Goal: Task Accomplishment & Management: Manage account settings

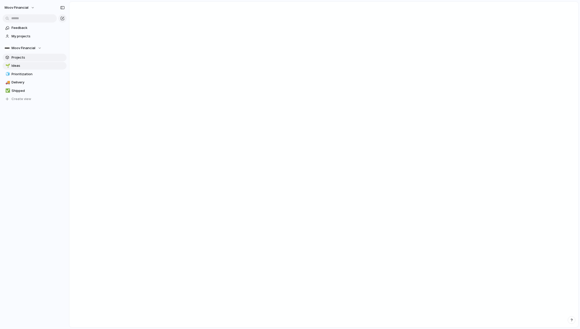
click at [24, 55] on span "Projects" at bounding box center [38, 57] width 53 height 5
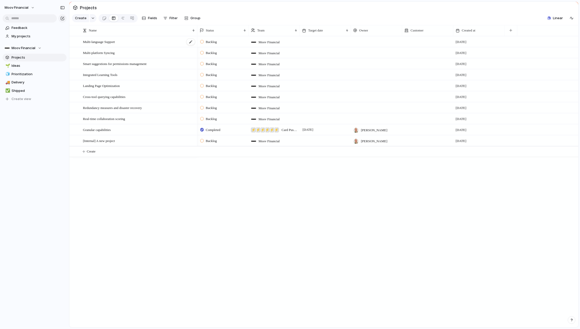
click at [103, 44] on span "Multi-language Support" at bounding box center [99, 42] width 32 height 6
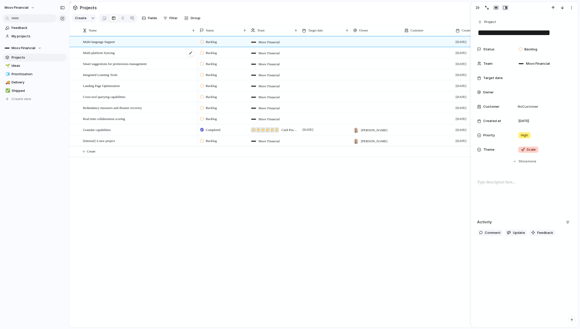
click at [105, 52] on span "Multi-platform Syncing" at bounding box center [99, 53] width 32 height 6
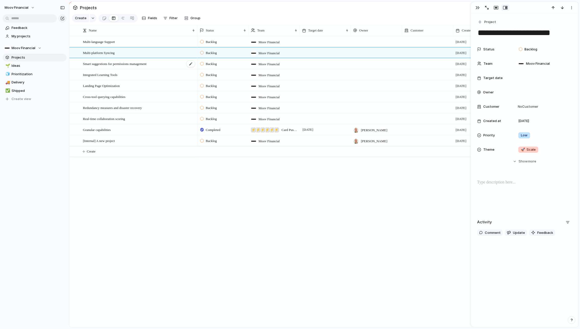
click at [108, 67] on div "Smart suggestions for permissions management" at bounding box center [139, 64] width 113 height 10
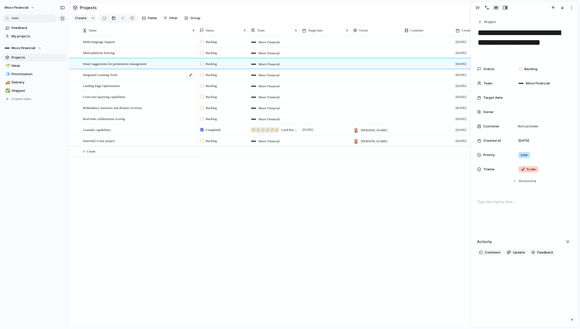
click at [111, 74] on span "Integrated Learning Tools" at bounding box center [100, 75] width 35 height 6
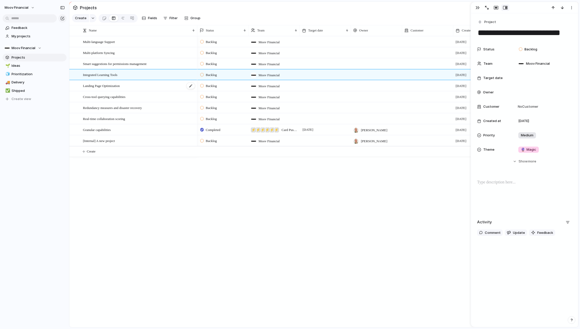
click at [117, 85] on span "Landing Page Optimization" at bounding box center [101, 86] width 37 height 6
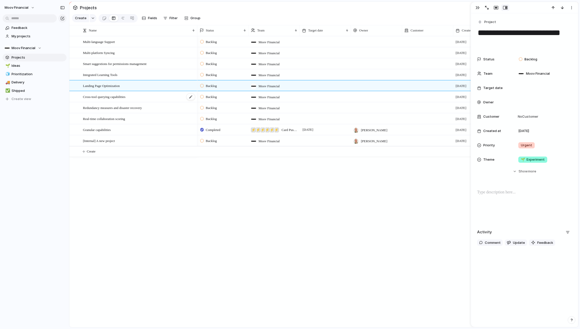
click at [112, 95] on span "Cross-tool querying capabilities" at bounding box center [104, 97] width 42 height 6
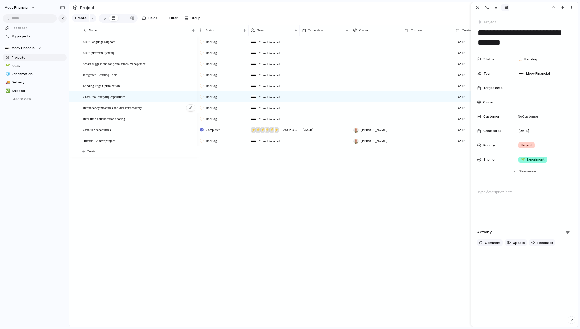
click at [115, 105] on span "Redundancy measures and disaster recovery" at bounding box center [112, 108] width 59 height 6
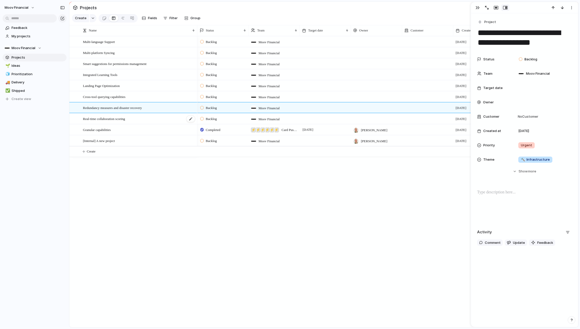
click at [121, 118] on span "Real-time collaboration scoring" at bounding box center [104, 119] width 42 height 6
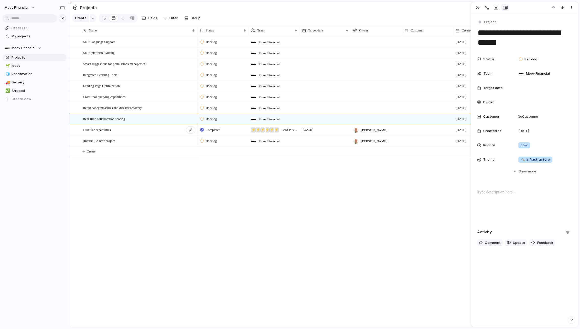
click at [124, 132] on div "Granular capabilities" at bounding box center [139, 130] width 113 height 10
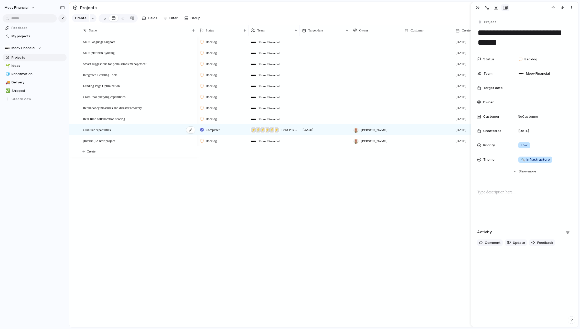
type textarea "**********"
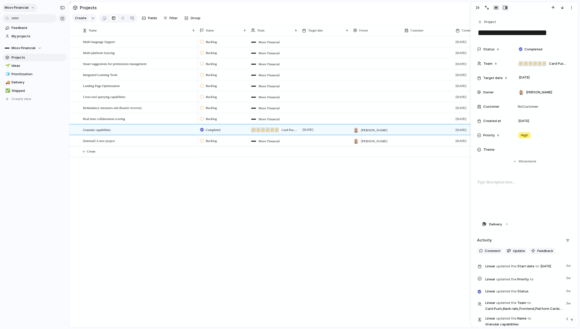
click at [25, 8] on span "Moov Financial" at bounding box center [17, 7] width 24 height 5
click at [29, 18] on li "Settings" at bounding box center [25, 19] width 42 height 8
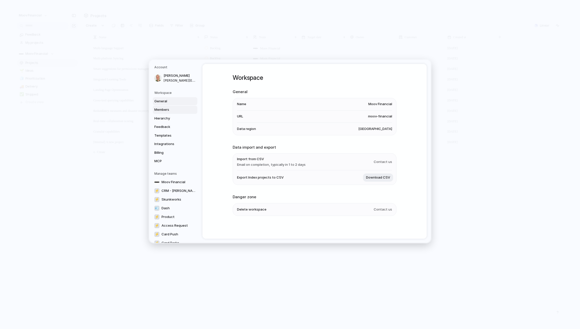
click at [166, 110] on span "Members" at bounding box center [170, 109] width 33 height 5
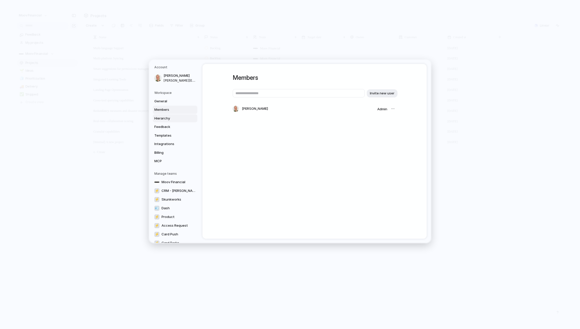
click at [168, 119] on span "Hierarchy" at bounding box center [170, 118] width 33 height 5
click at [170, 124] on span "Feedback" at bounding box center [170, 126] width 33 height 5
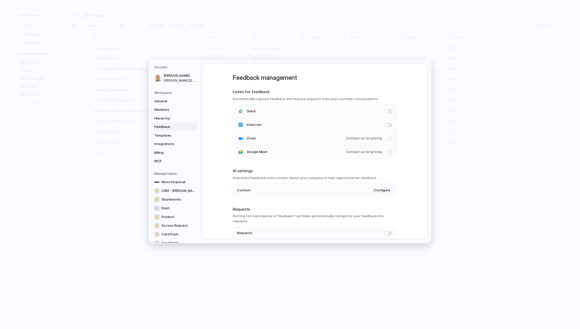
click at [381, 192] on span "Configure" at bounding box center [382, 190] width 16 height 5
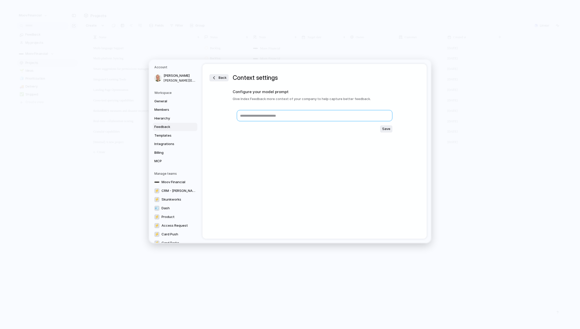
click at [260, 119] on textarea at bounding box center [315, 115] width 156 height 11
click at [220, 79] on span "Back" at bounding box center [223, 77] width 8 height 5
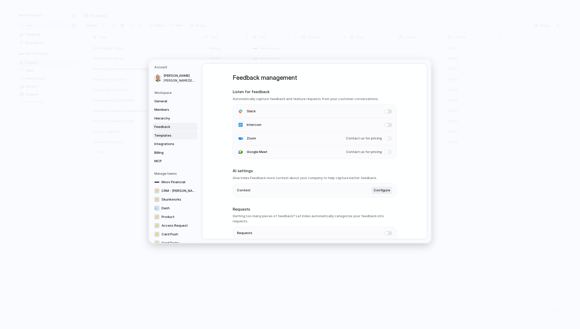
click at [162, 135] on span "Templates" at bounding box center [170, 135] width 33 height 5
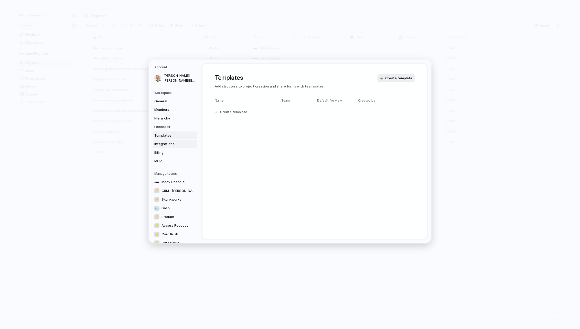
click at [167, 144] on span "Integrations" at bounding box center [170, 144] width 33 height 5
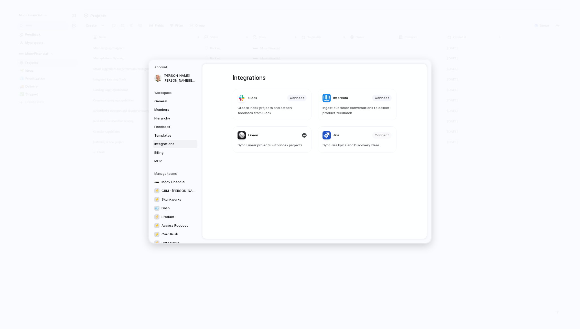
click at [255, 136] on span "Linear" at bounding box center [253, 135] width 10 height 5
click at [162, 153] on span "Billing" at bounding box center [170, 152] width 33 height 5
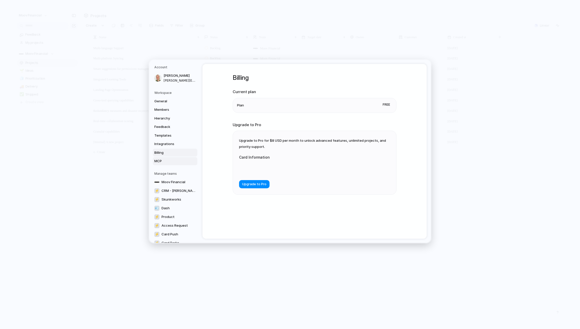
click at [163, 158] on link "MCP" at bounding box center [175, 161] width 45 height 8
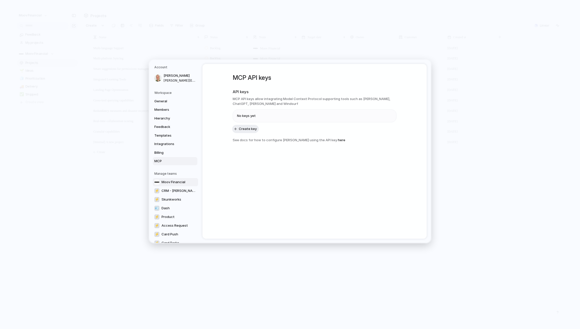
scroll to position [59, 0]
click at [171, 160] on span "Product" at bounding box center [168, 158] width 13 height 5
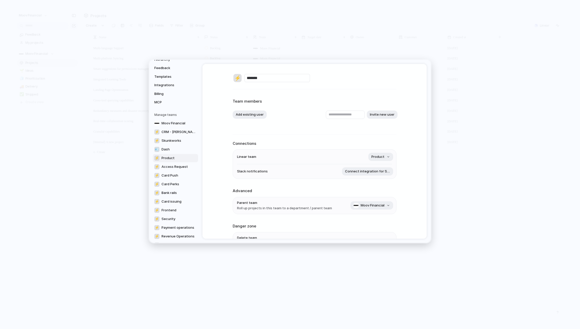
scroll to position [34, 0]
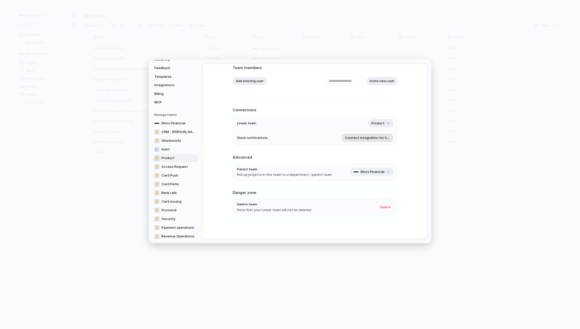
click at [363, 139] on span "Connect integration for Slack" at bounding box center [367, 137] width 45 height 5
click at [171, 135] on span "Templates" at bounding box center [170, 135] width 33 height 5
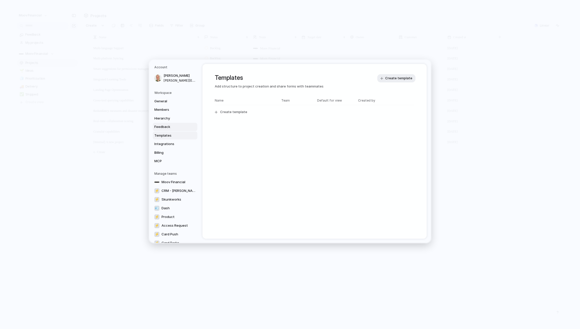
click at [169, 125] on span "Feedback" at bounding box center [170, 126] width 33 height 5
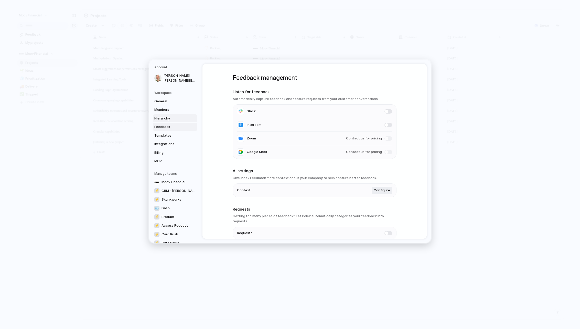
click at [168, 118] on span "Hierarchy" at bounding box center [170, 118] width 33 height 5
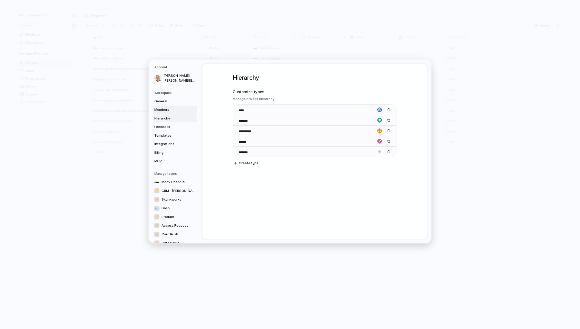
click at [165, 109] on span "Members" at bounding box center [170, 109] width 33 height 5
click at [166, 101] on span "General" at bounding box center [170, 101] width 33 height 5
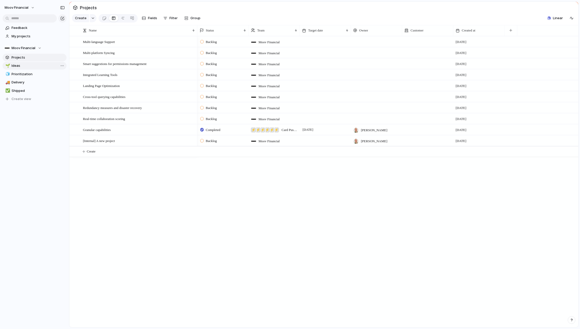
click at [21, 67] on span "Ideas" at bounding box center [38, 65] width 53 height 5
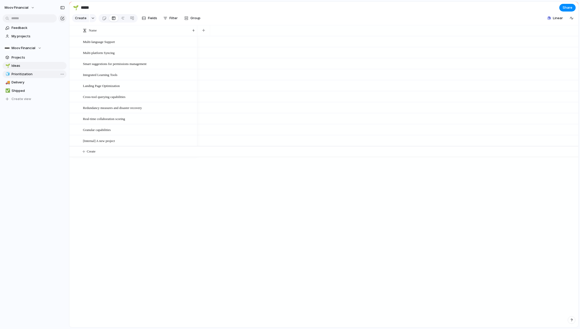
click at [25, 74] on span "Prioritization" at bounding box center [38, 74] width 53 height 5
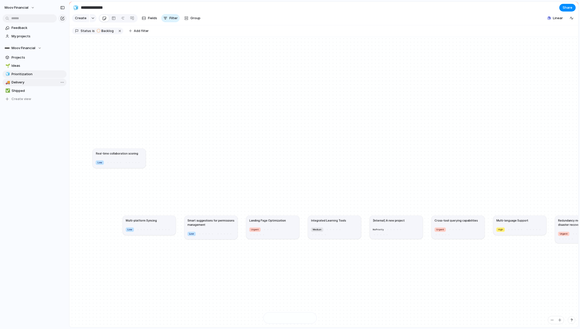
click at [25, 81] on span "Delivery" at bounding box center [38, 82] width 53 height 5
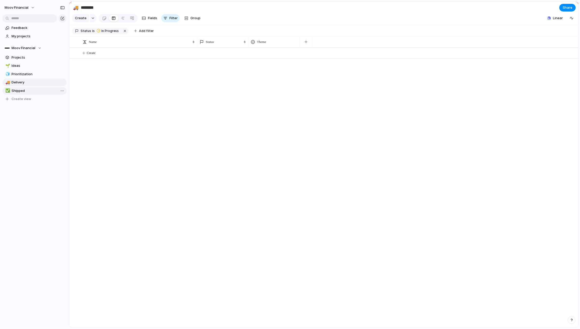
click at [24, 90] on span "Shipped" at bounding box center [38, 90] width 53 height 5
type input "*******"
click at [22, 31] on link "Feedback" at bounding box center [35, 28] width 64 height 8
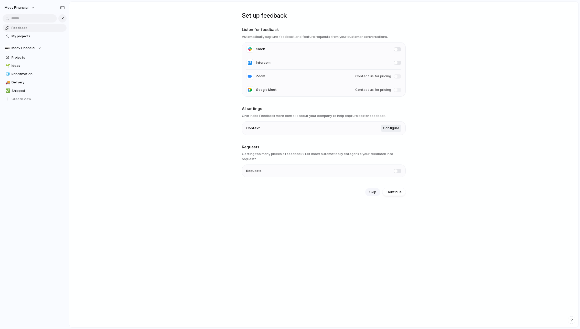
click at [372, 190] on span "Skip" at bounding box center [372, 192] width 7 height 5
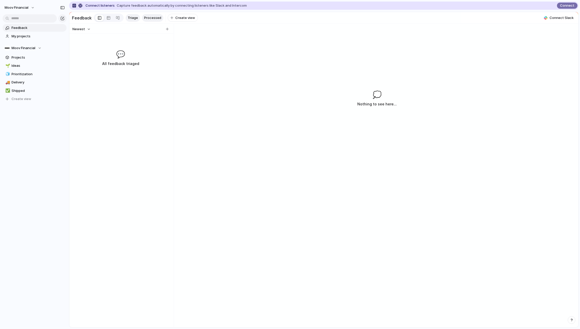
click at [154, 19] on span "Processed" at bounding box center [152, 17] width 17 height 5
click at [135, 20] on span "Triage" at bounding box center [133, 17] width 10 height 5
click at [107, 19] on div at bounding box center [108, 18] width 4 height 8
click at [99, 18] on div at bounding box center [100, 18] width 4 height 8
click at [166, 29] on div "button" at bounding box center [167, 29] width 3 height 3
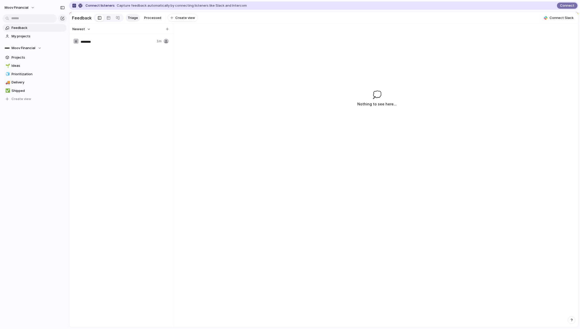
type input "*********"
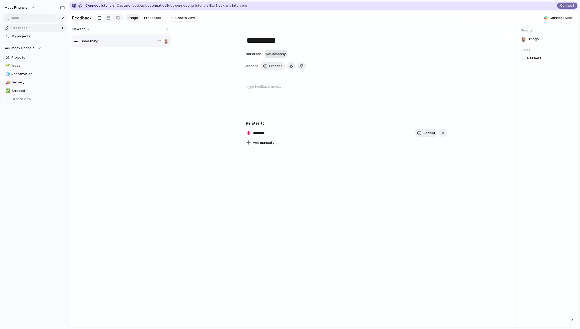
click at [276, 56] on span "No Company" at bounding box center [276, 54] width 20 height 4
click at [314, 49] on div "C1risk TMTG [PERSON_NAME]" at bounding box center [290, 164] width 580 height 329
click at [252, 54] on span "No Person" at bounding box center [254, 54] width 16 height 4
click at [326, 45] on div "[PERSON_NAME]" at bounding box center [290, 164] width 580 height 329
click at [444, 131] on button "button" at bounding box center [443, 133] width 8 height 8
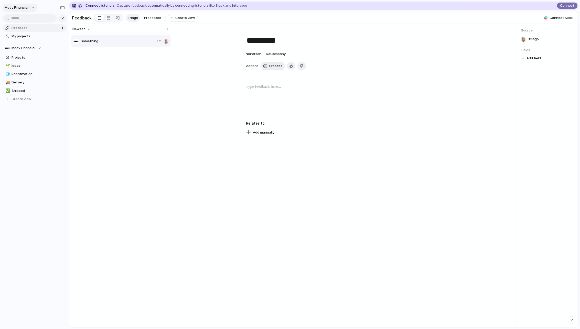
click at [29, 10] on button "Moov Financial" at bounding box center [19, 8] width 35 height 8
click at [57, 59] on span "Neutral dark" at bounding box center [59, 60] width 20 height 5
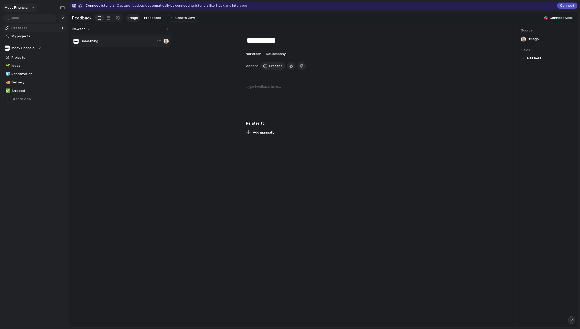
click at [34, 8] on button "Moov Financial" at bounding box center [19, 8] width 35 height 8
click at [60, 51] on li "Dark" at bounding box center [64, 52] width 34 height 8
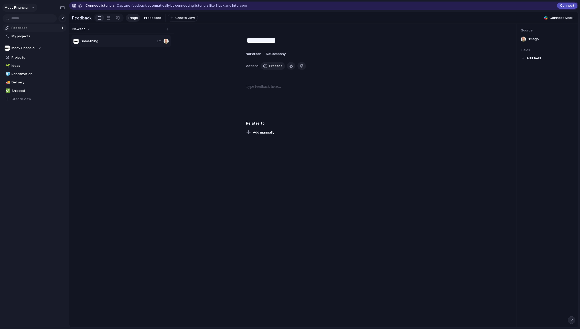
click at [28, 5] on button "Moov Financial" at bounding box center [19, 8] width 35 height 8
click at [62, 69] on li "Forest" at bounding box center [62, 68] width 30 height 8
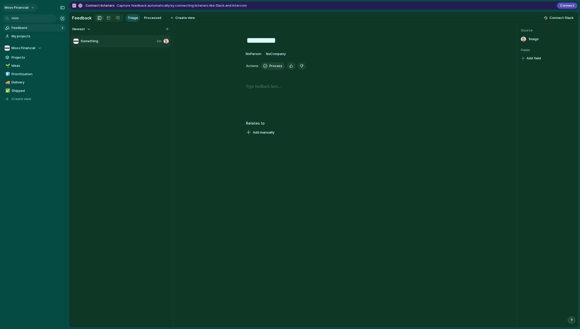
click at [31, 8] on button "Moov Financial" at bounding box center [19, 8] width 35 height 8
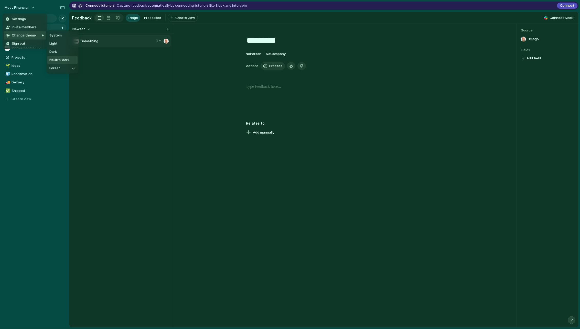
click at [63, 59] on span "Neutral dark" at bounding box center [59, 60] width 20 height 5
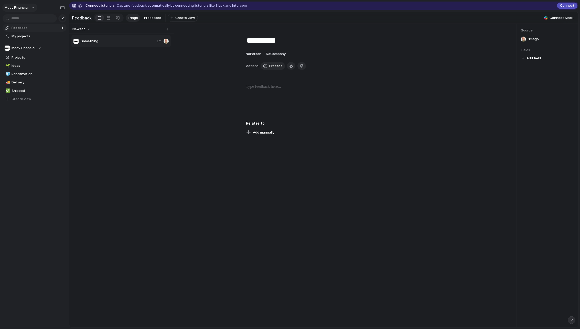
click at [21, 9] on span "Moov Financial" at bounding box center [17, 7] width 24 height 5
click at [22, 18] on span "Settings" at bounding box center [19, 19] width 14 height 5
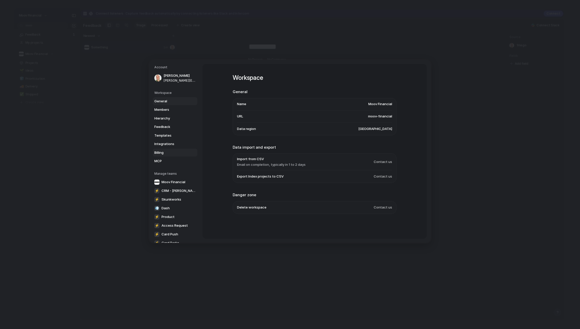
scroll to position [156, 0]
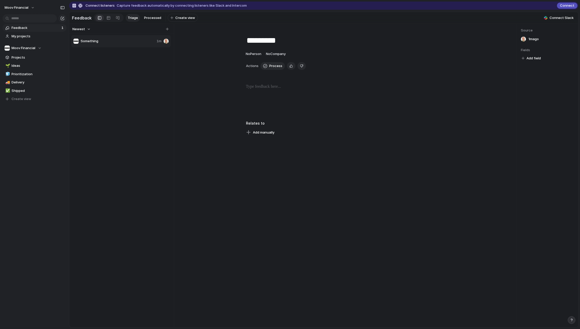
click at [265, 88] on p at bounding box center [346, 87] width 201 height 6
click at [263, 88] on p at bounding box center [346, 87] width 201 height 6
click at [262, 41] on textarea "*********" at bounding box center [346, 40] width 201 height 11
type textarea "**********"
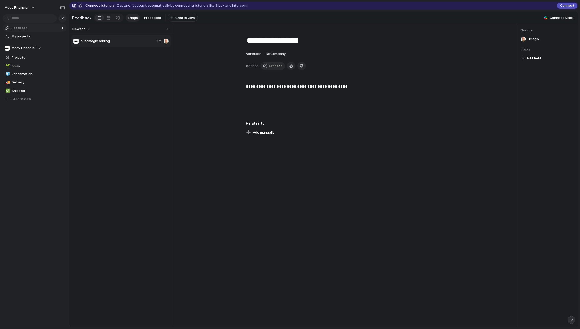
click at [338, 109] on div "**********" at bounding box center [346, 100] width 320 height 33
click at [176, 95] on div at bounding box center [176, 176] width 4 height 304
click at [151, 21] on link "Processed" at bounding box center [152, 18] width 21 height 8
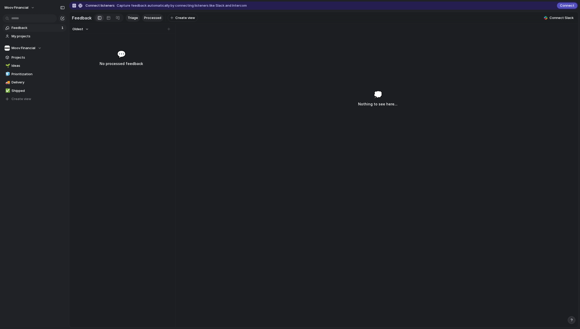
click at [133, 20] on span "Triage" at bounding box center [133, 17] width 10 height 5
click at [117, 41] on div "Summary" at bounding box center [139, 40] width 112 height 5
click at [117, 41] on div "Modify Hide Sort ascending Sort descending" at bounding box center [290, 164] width 580 height 329
click at [205, 41] on div "button" at bounding box center [203, 40] width 3 height 3
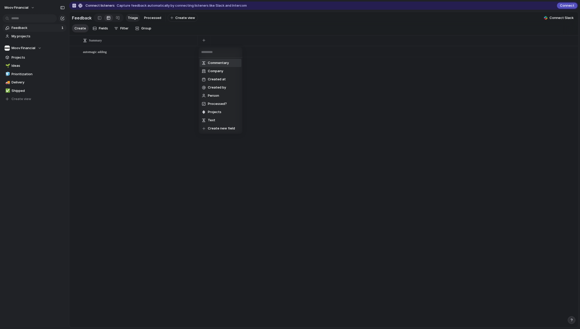
click at [216, 63] on span "Commentary" at bounding box center [218, 62] width 21 height 5
click at [222, 52] on div at bounding box center [222, 51] width 51 height 10
click at [189, 54] on span "Open" at bounding box center [188, 51] width 7 height 5
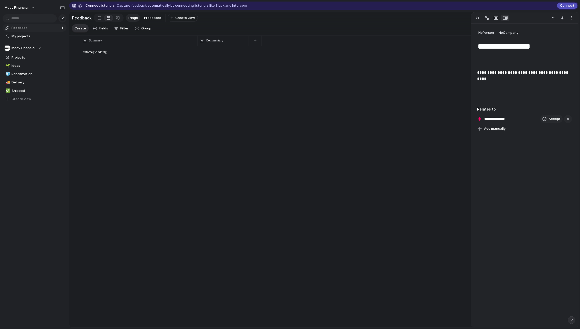
click at [217, 53] on div at bounding box center [222, 51] width 51 height 10
type textarea "**********"
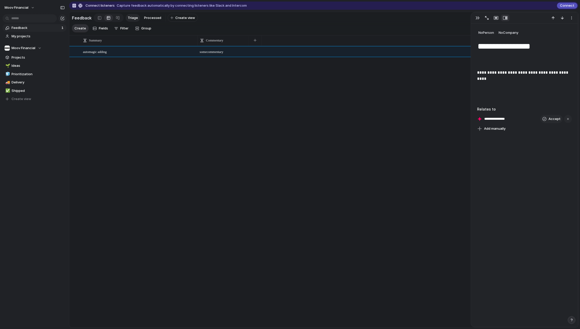
click at [373, 97] on div "automagic adding Open some commentary" at bounding box center [323, 186] width 509 height 281
click at [19, 63] on link "🌱 Ideas" at bounding box center [35, 66] width 64 height 8
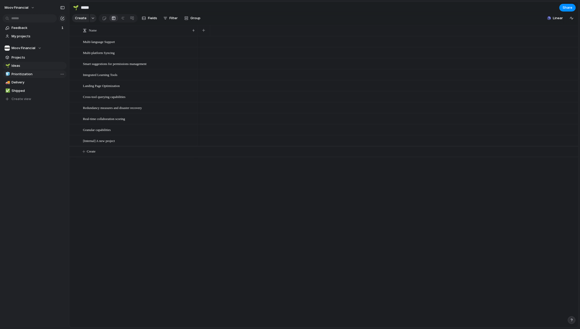
click at [16, 74] on span "Prioritization" at bounding box center [38, 74] width 53 height 5
type input "**********"
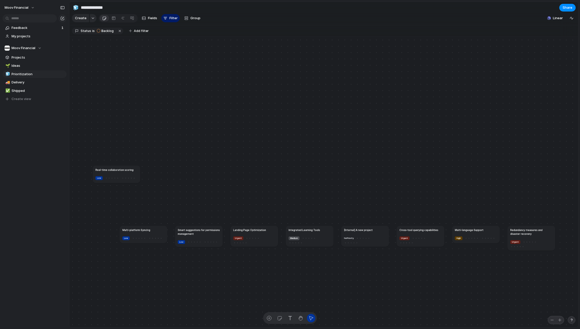
drag, startPoint x: 117, startPoint y: 175, endPoint x: 144, endPoint y: 112, distance: 68.3
click at [140, 166] on article "Real-time collaboration scoring Low" at bounding box center [117, 174] width 48 height 17
drag, startPoint x: 211, startPoint y: 234, endPoint x: 219, endPoint y: 145, distance: 89.2
click at [219, 145] on h1 "Smart suggestions for permissions management" at bounding box center [207, 146] width 42 height 8
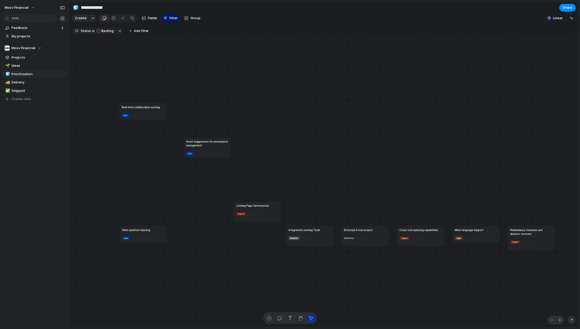
drag, startPoint x: 258, startPoint y: 232, endPoint x: 274, endPoint y: 164, distance: 69.7
click at [269, 204] on h1 "Landing Page Optimization" at bounding box center [252, 206] width 33 height 4
drag, startPoint x: 313, startPoint y: 231, endPoint x: 311, endPoint y: 143, distance: 88.1
click at [310, 211] on h1 "Integrated Learning Tools" at bounding box center [300, 213] width 31 height 4
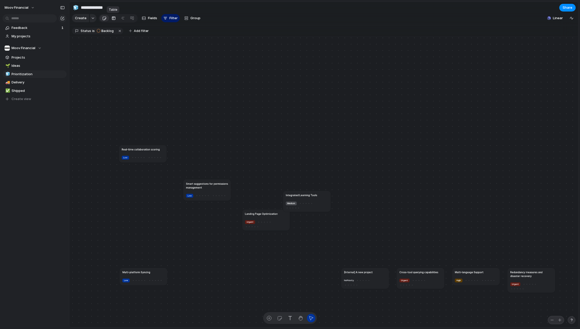
click at [112, 18] on div at bounding box center [114, 18] width 4 height 8
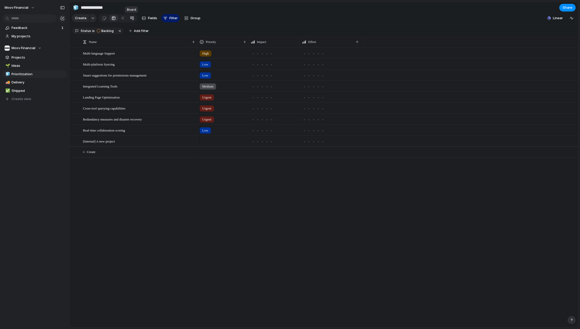
click at [128, 18] on link at bounding box center [131, 18] width 9 height 8
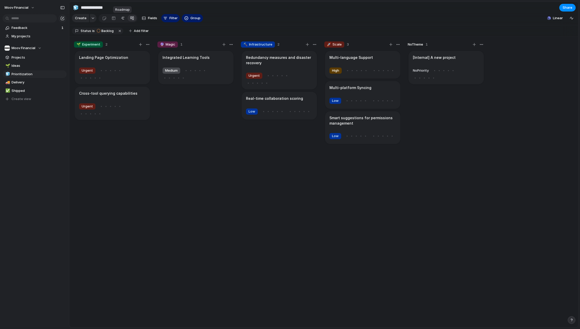
click at [122, 19] on div at bounding box center [123, 18] width 4 height 8
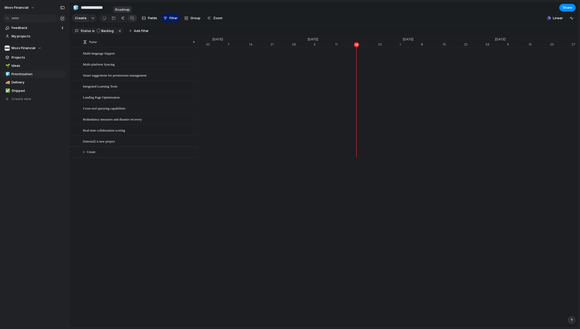
scroll to position [0, 3260]
click at [133, 18] on div at bounding box center [132, 18] width 4 height 8
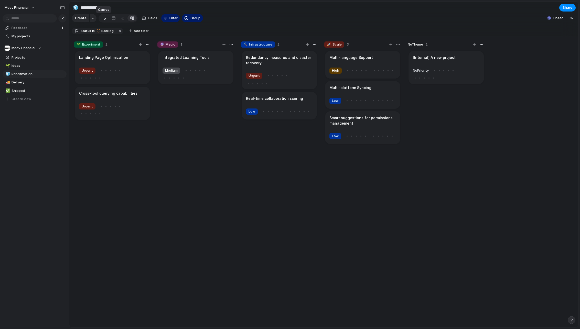
click at [107, 19] on link at bounding box center [104, 18] width 9 height 8
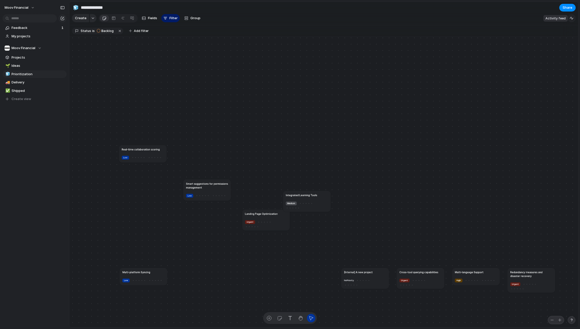
click at [572, 20] on div "button" at bounding box center [572, 18] width 4 height 4
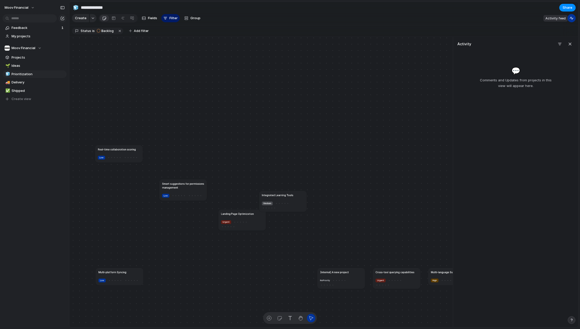
click at [571, 21] on button "button" at bounding box center [572, 18] width 8 height 8
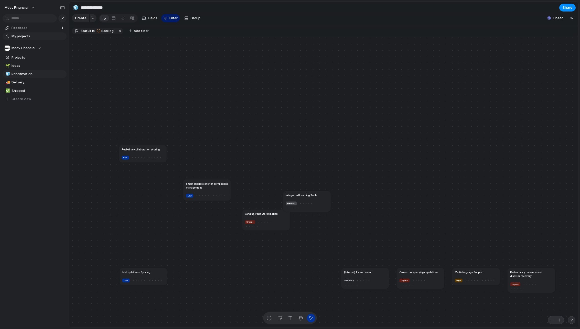
click at [28, 36] on span "My projects" at bounding box center [38, 36] width 53 height 5
